Goal: Task Accomplishment & Management: Manage account settings

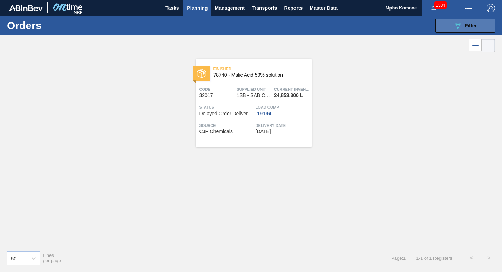
click at [467, 25] on span "Filter" at bounding box center [471, 26] width 12 height 6
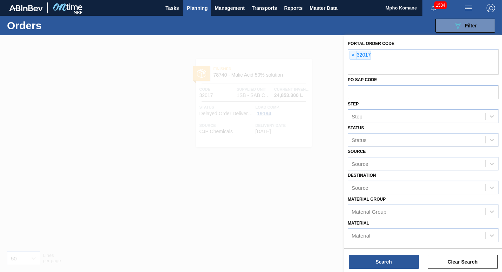
click at [202, 7] on span "Planning" at bounding box center [197, 8] width 21 height 8
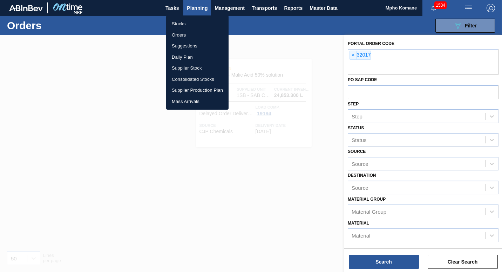
click at [186, 20] on li "Stocks" at bounding box center [197, 23] width 62 height 11
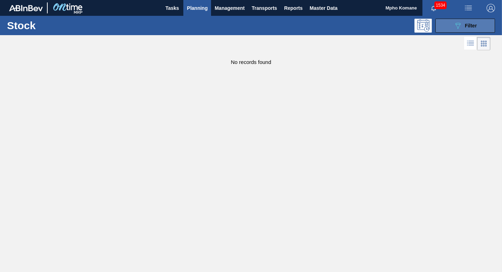
click at [463, 25] on div "089F7B8B-B2A5-4AFE-B5C0-19BA573D28AC Filter" at bounding box center [465, 25] width 23 height 8
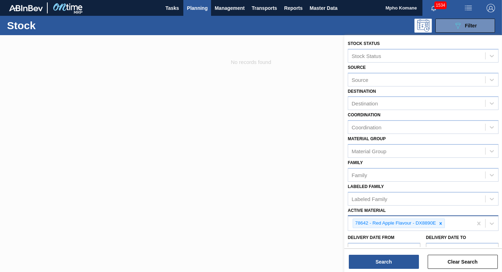
click at [460, 224] on div "78642 - Red Apple Flavour - DX8890E" at bounding box center [410, 223] width 125 height 14
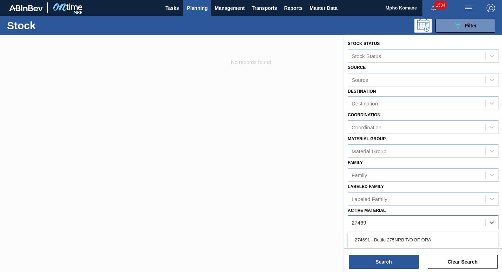
type Material "274696"
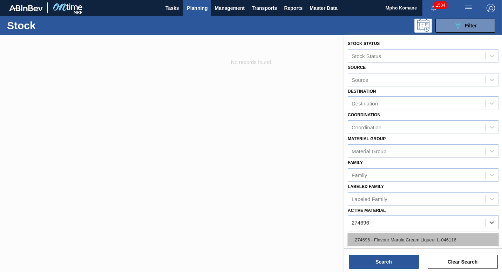
click at [436, 240] on div "274696 - Flavour Marula Cream Liqueur L-046116" at bounding box center [423, 239] width 151 height 13
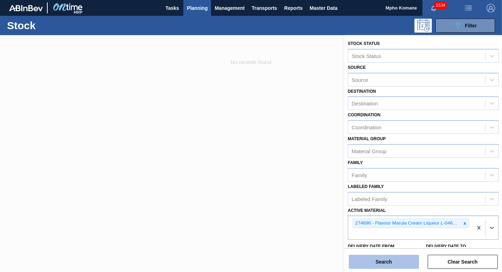
click at [378, 258] on button "Search" at bounding box center [384, 261] width 70 height 14
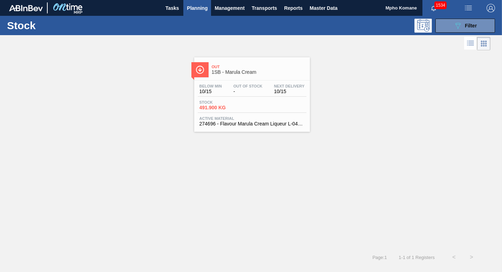
click at [236, 93] on span "-" at bounding box center [248, 91] width 29 height 5
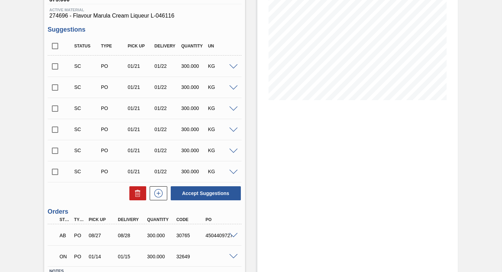
scroll to position [157, 0]
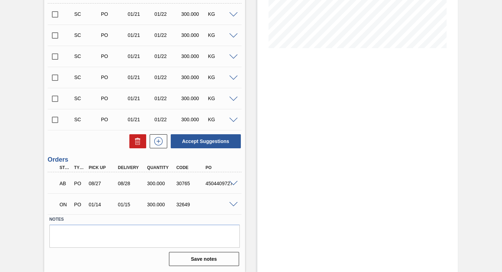
click at [233, 204] on span at bounding box center [233, 204] width 8 height 5
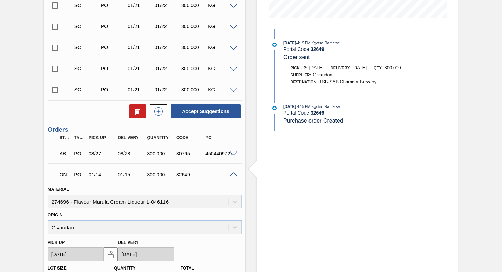
scroll to position [82, 0]
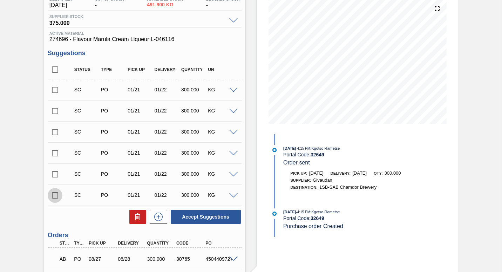
click at [53, 196] on input "checkbox" at bounding box center [55, 195] width 15 height 15
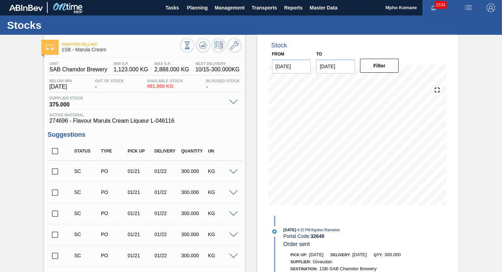
scroll to position [0, 0]
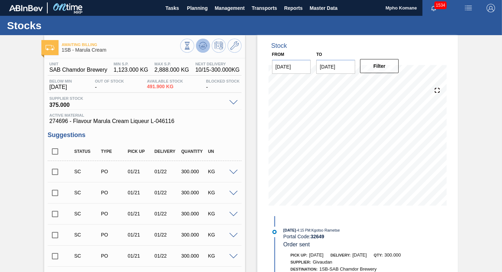
click at [204, 46] on icon at bounding box center [203, 45] width 5 height 3
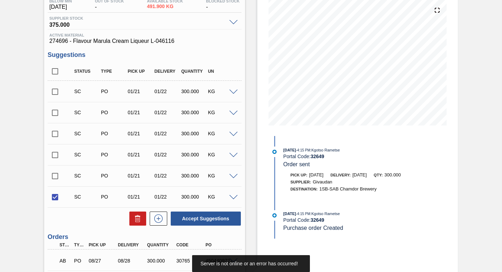
scroll to position [105, 0]
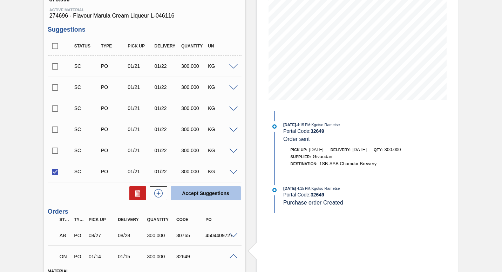
click at [195, 191] on button "Accept Suggestions" at bounding box center [206, 193] width 70 height 14
checkbox input "false"
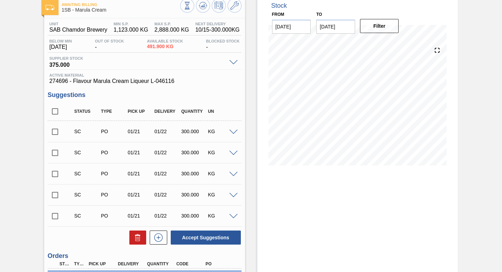
scroll to position [0, 0]
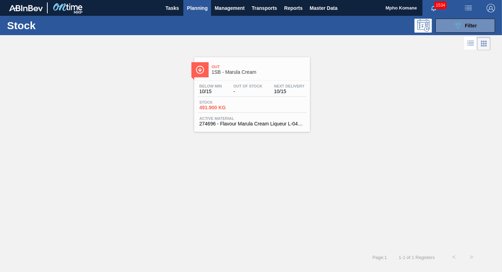
click at [200, 7] on span "Planning" at bounding box center [197, 8] width 21 height 8
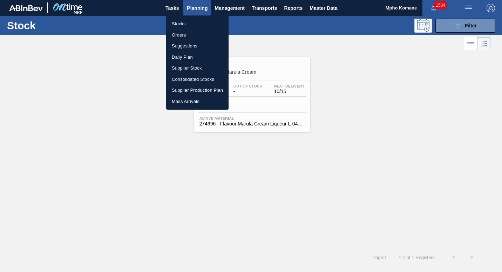
click at [185, 24] on li "Stocks" at bounding box center [197, 23] width 62 height 11
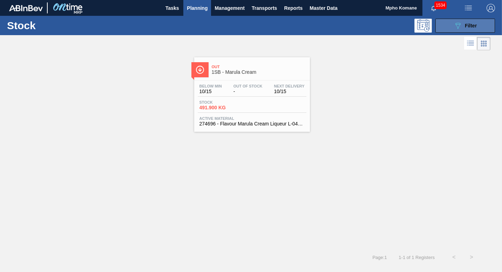
click at [478, 28] on button "089F7B8B-B2A5-4AFE-B5C0-19BA573D28AC Filter" at bounding box center [466, 26] width 60 height 14
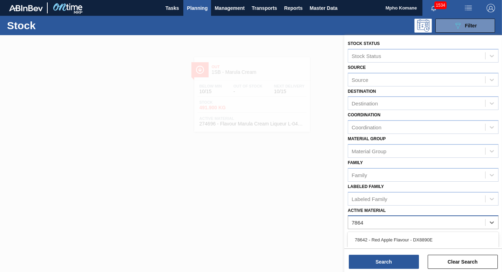
type Material "78642"
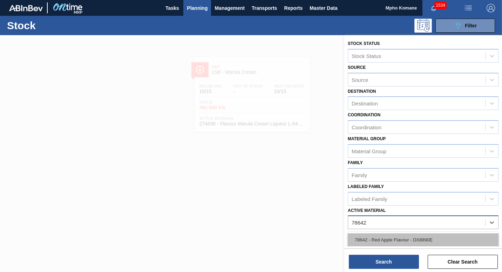
click at [390, 237] on div "78642 - Red Apple Flavour - DX8890E" at bounding box center [423, 239] width 151 height 13
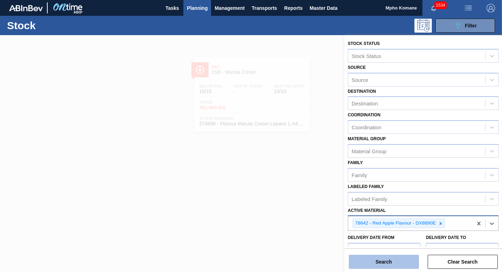
click at [385, 259] on button "Search" at bounding box center [384, 261] width 70 height 14
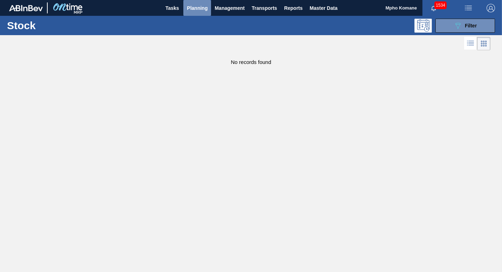
click at [198, 9] on span "Planning" at bounding box center [197, 8] width 21 height 8
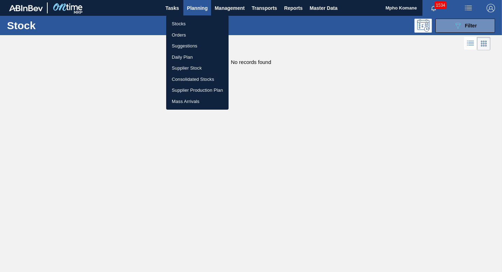
click at [185, 20] on li "Stocks" at bounding box center [197, 23] width 62 height 11
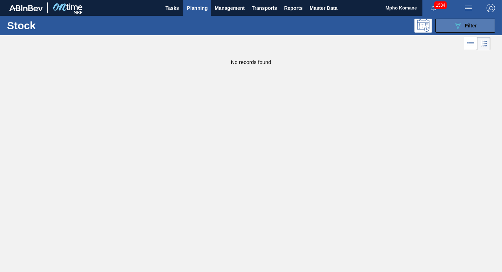
click at [460, 26] on icon "089F7B8B-B2A5-4AFE-B5C0-19BA573D28AC" at bounding box center [458, 25] width 8 height 8
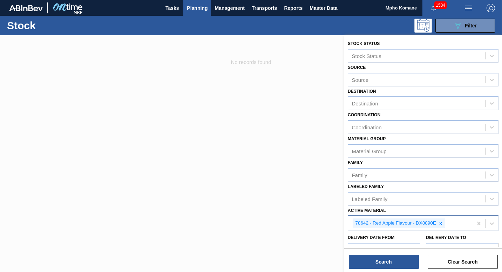
click at [453, 224] on div "78642 - Red Apple Flavour - DX8890E" at bounding box center [410, 223] width 125 height 14
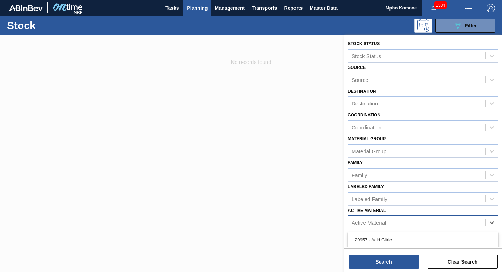
type Material "3"
type Material "213818"
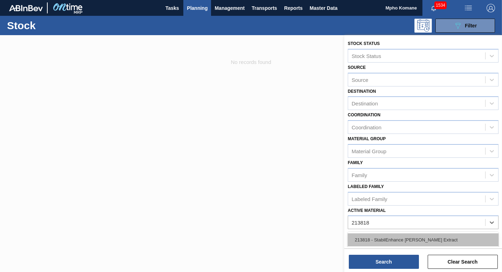
click at [426, 237] on div "213818 - StabilEnhance [PERSON_NAME] Extract" at bounding box center [423, 239] width 151 height 13
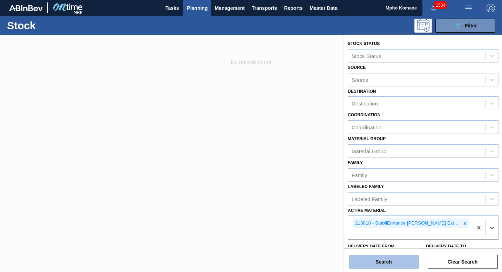
click at [374, 261] on button "Search" at bounding box center [384, 261] width 70 height 14
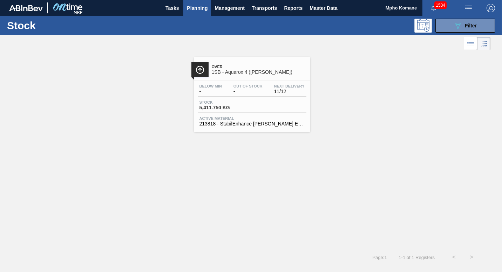
click at [250, 89] on span "-" at bounding box center [248, 91] width 29 height 5
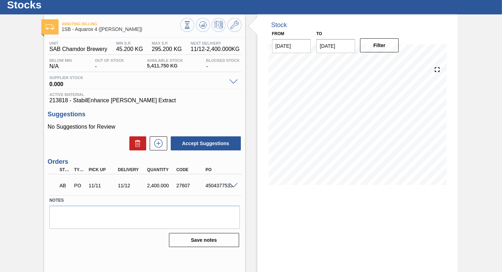
scroll to position [30, 0]
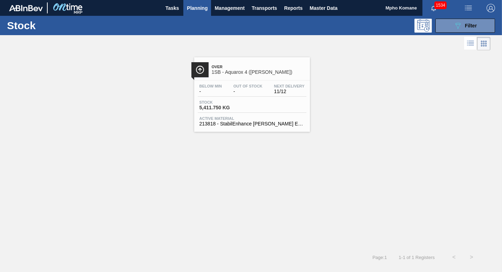
click at [196, 4] on span "Planning" at bounding box center [197, 8] width 21 height 8
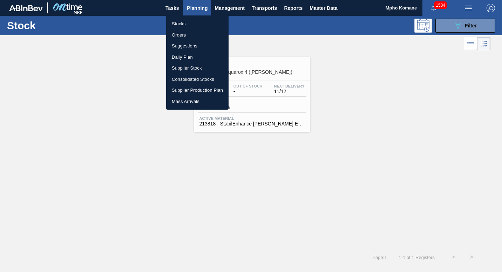
click at [183, 23] on li "Stocks" at bounding box center [197, 23] width 62 height 11
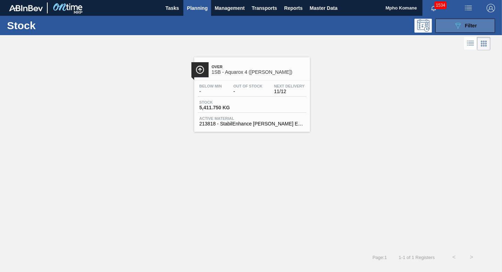
click at [466, 28] on span "Filter" at bounding box center [471, 26] width 12 height 6
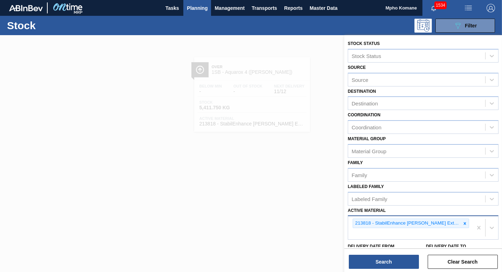
click at [462, 226] on div "213818 - StabilEnhance [PERSON_NAME] Extract" at bounding box center [410, 227] width 125 height 23
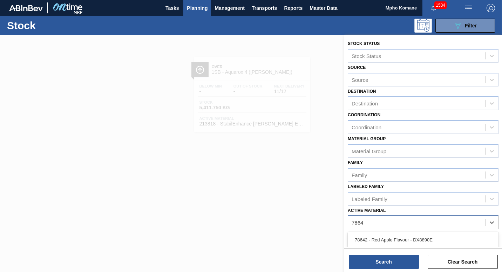
type Material "78642"
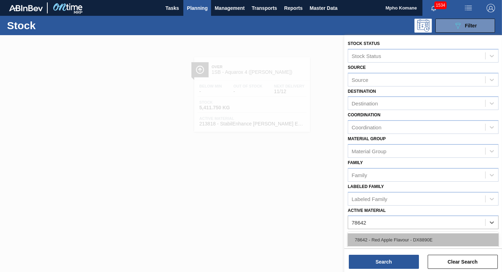
click at [417, 237] on div "78642 - Red Apple Flavour - DX8890E" at bounding box center [423, 239] width 151 height 13
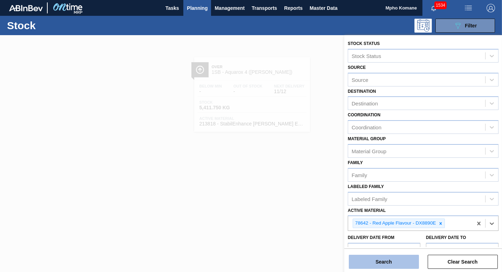
click at [393, 259] on button "Search" at bounding box center [384, 261] width 70 height 14
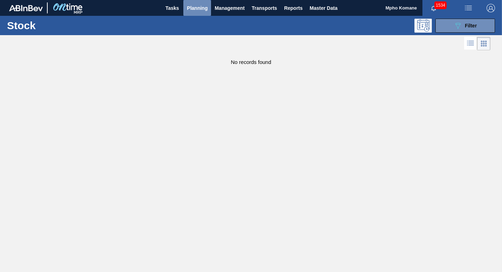
click at [198, 8] on span "Planning" at bounding box center [197, 8] width 21 height 8
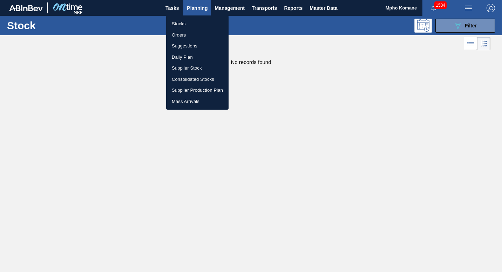
click at [183, 23] on li "Stocks" at bounding box center [197, 23] width 62 height 11
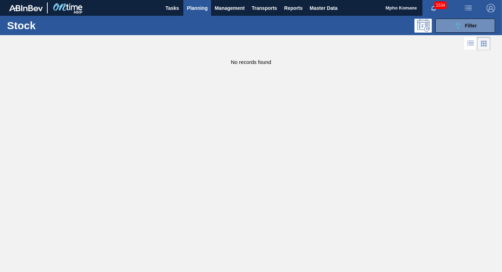
click at [193, 9] on span "Planning" at bounding box center [197, 8] width 21 height 8
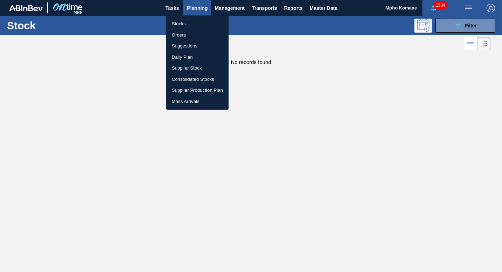
click at [181, 34] on li "Orders" at bounding box center [197, 34] width 62 height 11
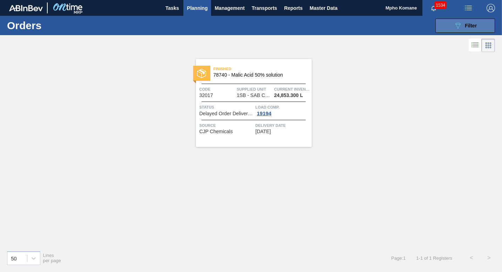
click at [452, 29] on button "089F7B8B-B2A5-4AFE-B5C0-19BA573D28AC Filter" at bounding box center [466, 26] width 60 height 14
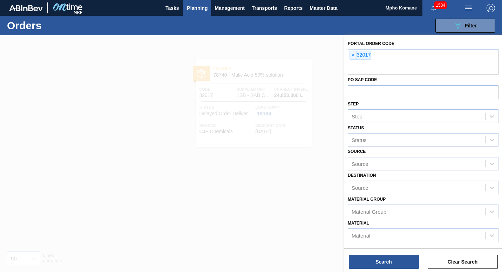
click at [204, 11] on span "Planning" at bounding box center [197, 8] width 21 height 8
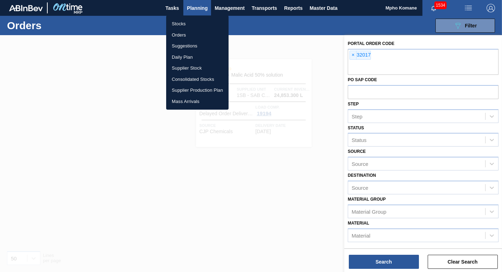
click at [182, 21] on li "Stocks" at bounding box center [197, 23] width 62 height 11
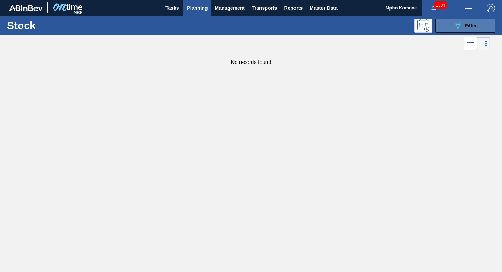
click at [446, 22] on button "089F7B8B-B2A5-4AFE-B5C0-19BA573D28AC Filter" at bounding box center [466, 26] width 60 height 14
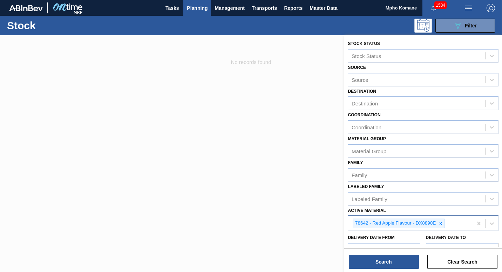
click at [451, 220] on div "78642 - Red Apple Flavour - DX8890E" at bounding box center [410, 223] width 125 height 14
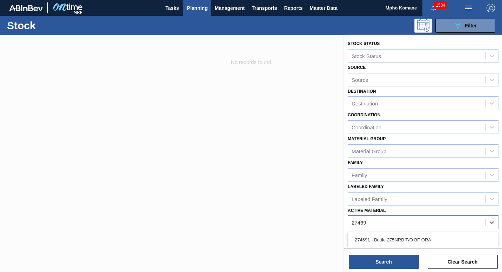
type Material "274695"
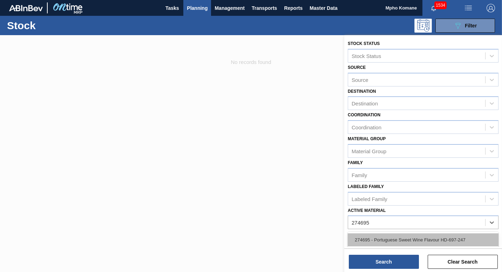
click at [417, 239] on div "274695 - Portuguese Sweet Wine Flavour HD-697-247" at bounding box center [423, 239] width 151 height 13
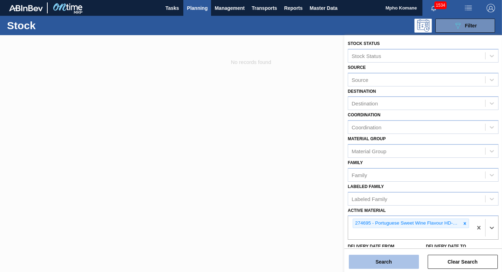
click at [385, 263] on button "Search" at bounding box center [384, 261] width 70 height 14
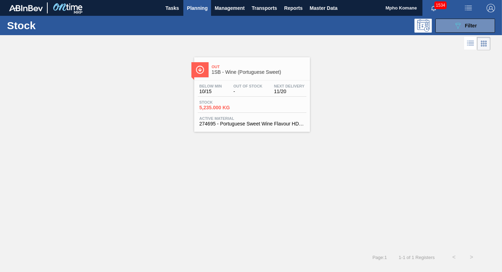
click at [234, 101] on span "Stock" at bounding box center [224, 102] width 49 height 4
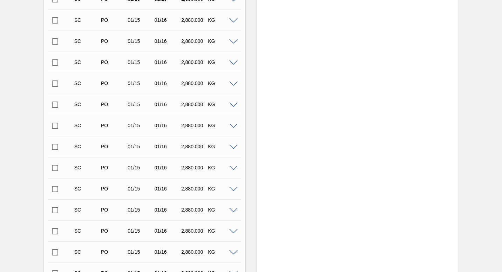
scroll to position [772, 0]
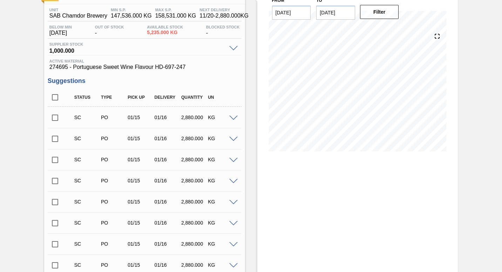
scroll to position [0, 0]
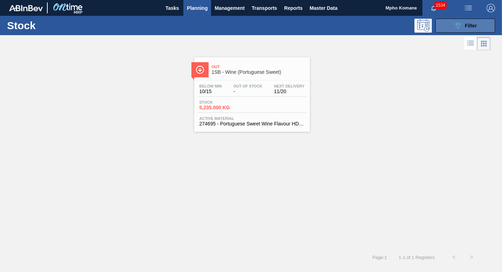
click at [441, 25] on button "089F7B8B-B2A5-4AFE-B5C0-19BA573D28AC Filter" at bounding box center [466, 26] width 60 height 14
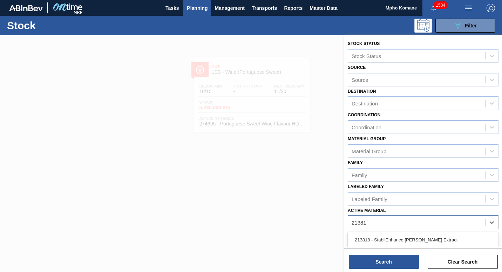
type Material "213818"
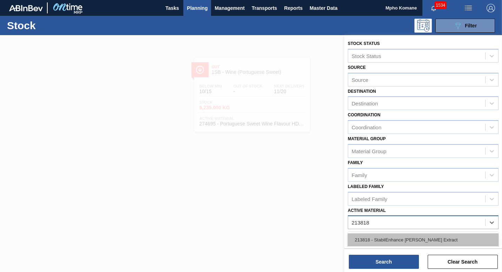
click at [392, 240] on div "213818 - StabilEnhance [PERSON_NAME] Extract" at bounding box center [423, 239] width 151 height 13
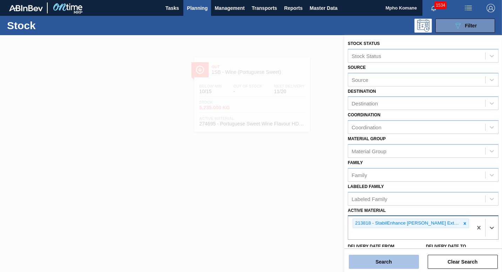
click at [382, 258] on button "Search" at bounding box center [384, 261] width 70 height 14
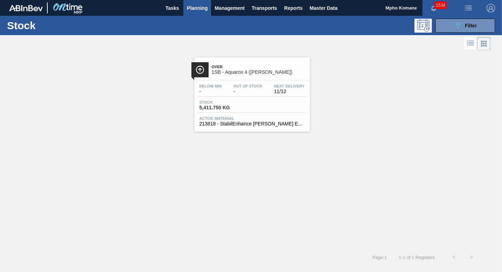
click at [248, 100] on span "Stock" at bounding box center [224, 102] width 49 height 4
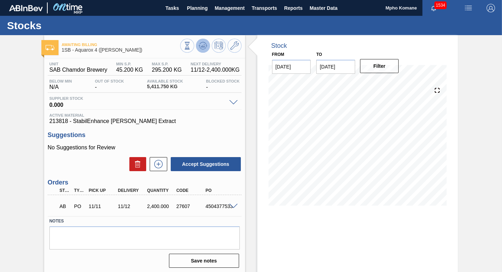
click at [201, 46] on icon at bounding box center [203, 45] width 8 height 8
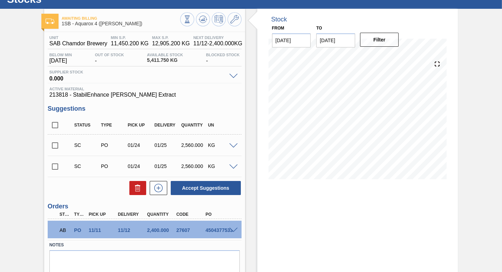
scroll to position [52, 0]
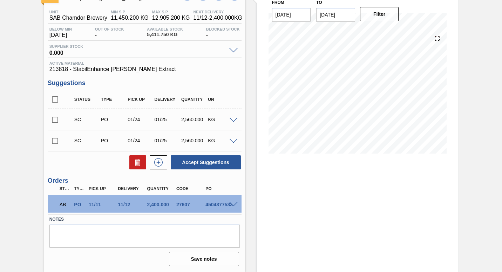
click at [54, 119] on input "checkbox" at bounding box center [55, 119] width 15 height 15
click at [212, 158] on button "Accept Suggestions" at bounding box center [206, 162] width 70 height 14
checkbox input "false"
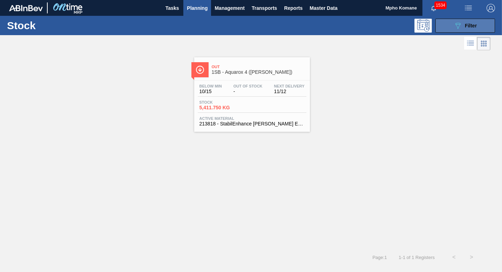
click at [462, 26] on div "089F7B8B-B2A5-4AFE-B5C0-19BA573D28AC Filter" at bounding box center [465, 25] width 23 height 8
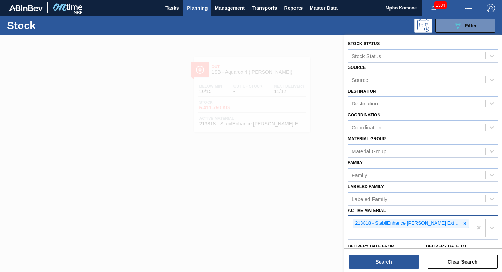
click at [458, 223] on div "213818 - StabilEnhance [PERSON_NAME] Extract" at bounding box center [410, 227] width 125 height 23
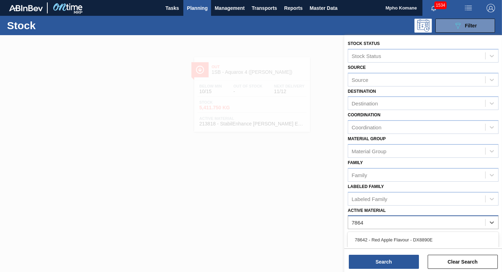
type Material "78642"
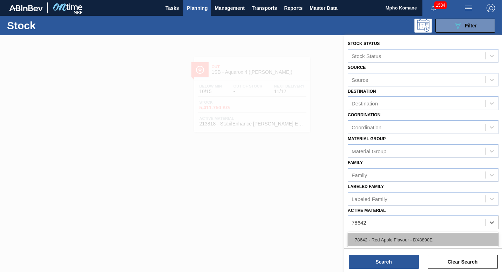
click at [409, 240] on div "78642 - Red Apple Flavour - DX8890E" at bounding box center [423, 239] width 151 height 13
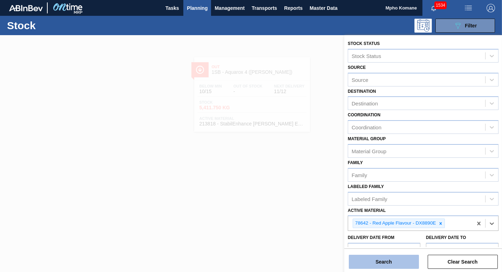
click at [365, 260] on button "Search" at bounding box center [384, 261] width 70 height 14
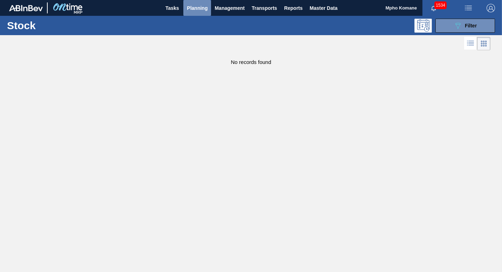
click at [198, 6] on span "Planning" at bounding box center [197, 8] width 21 height 8
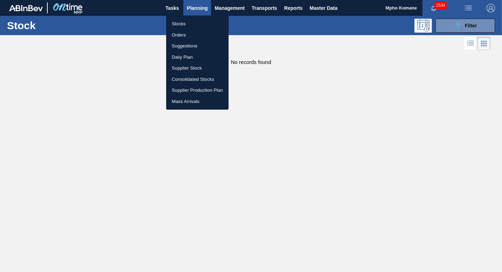
click at [184, 33] on li "Orders" at bounding box center [197, 34] width 62 height 11
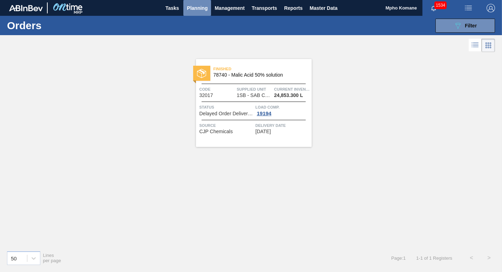
click at [202, 8] on span "Planning" at bounding box center [197, 8] width 21 height 8
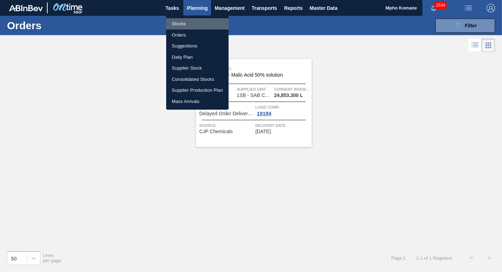
click at [184, 24] on li "Stocks" at bounding box center [197, 23] width 62 height 11
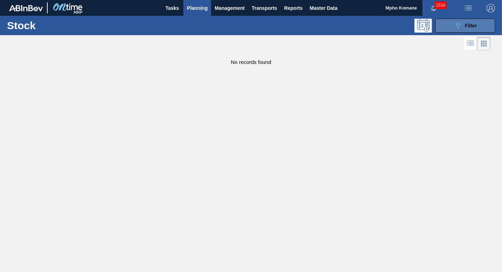
click at [456, 27] on icon "089F7B8B-B2A5-4AFE-B5C0-19BA573D28AC" at bounding box center [458, 25] width 8 height 8
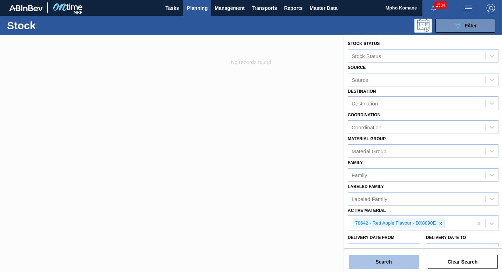
click at [368, 261] on button "Search" at bounding box center [384, 261] width 70 height 14
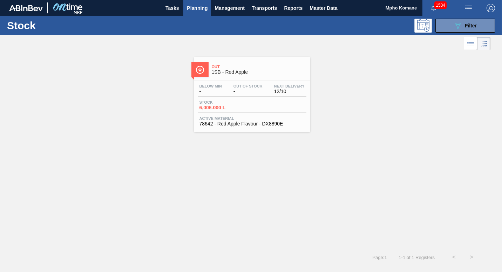
click at [218, 92] on span "-" at bounding box center [211, 91] width 22 height 5
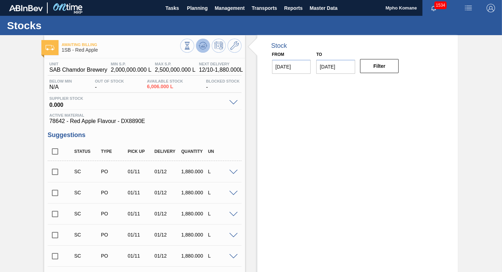
click at [201, 45] on icon at bounding box center [203, 45] width 8 height 8
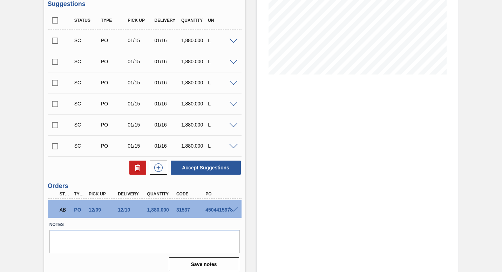
scroll to position [131, 0]
click at [54, 146] on input "checkbox" at bounding box center [55, 145] width 15 height 15
click at [207, 166] on button "Accept Suggestions" at bounding box center [206, 167] width 70 height 14
checkbox input "false"
